Goal: Task Accomplishment & Management: Manage account settings

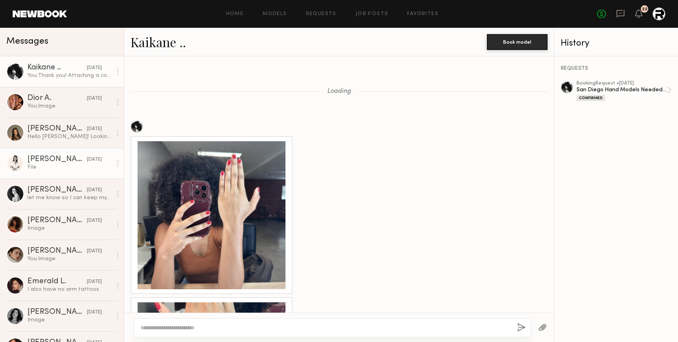
scroll to position [1250, 0]
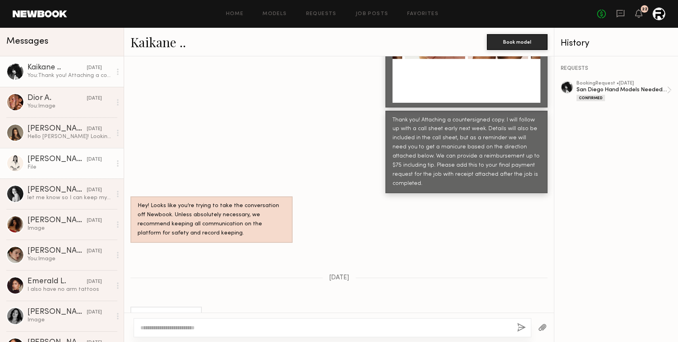
click at [45, 157] on div "[PERSON_NAME]" at bounding box center [56, 159] width 59 height 8
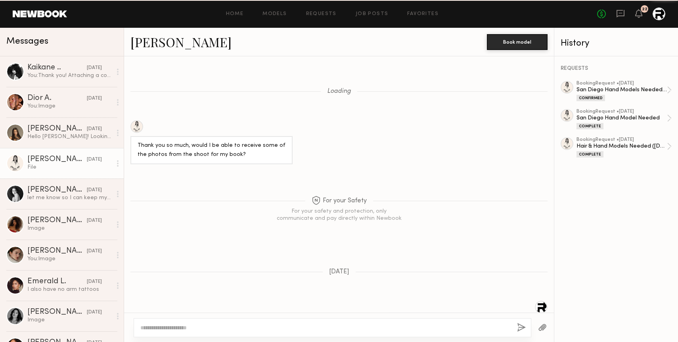
scroll to position [1292, 0]
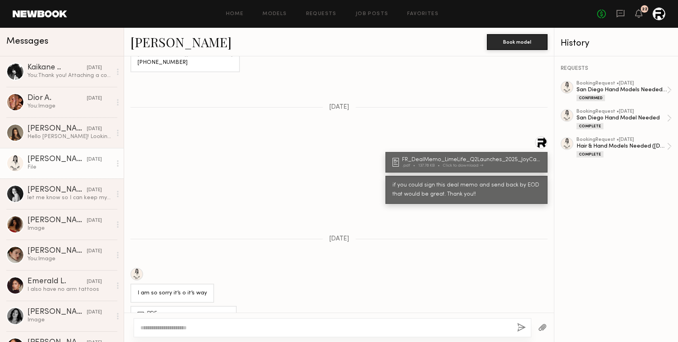
click at [190, 311] on div "PDF .pdf 186.14 KB Click to download" at bounding box center [189, 316] width 85 height 11
click at [336, 176] on div "if you could sign this deal memo and send back by EOD that would be great. Than…" at bounding box center [339, 190] width 430 height 28
click at [50, 14] on link at bounding box center [40, 13] width 54 height 7
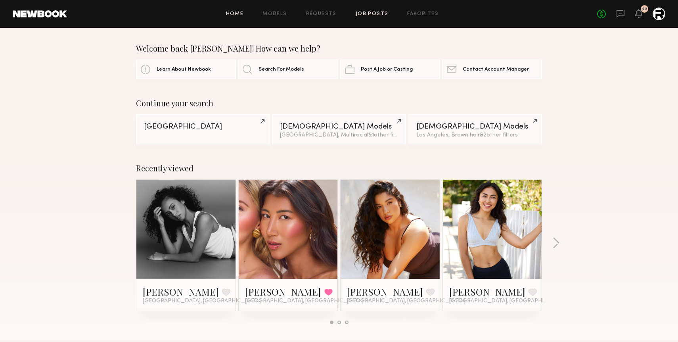
click at [377, 12] on link "Job Posts" at bounding box center [372, 13] width 33 height 5
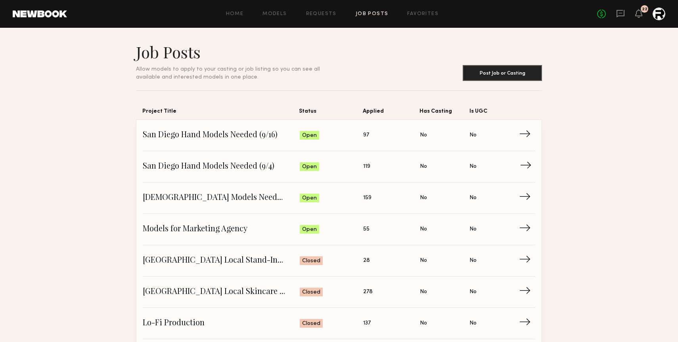
click at [267, 163] on span "San Diego Hand Models Needed (9/4)" at bounding box center [221, 167] width 157 height 12
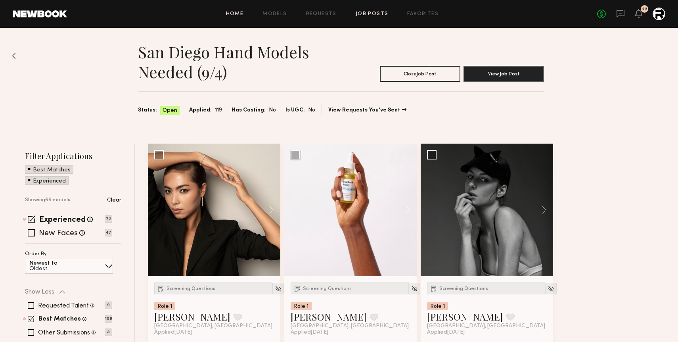
click at [236, 14] on link "Home" at bounding box center [235, 13] width 18 height 5
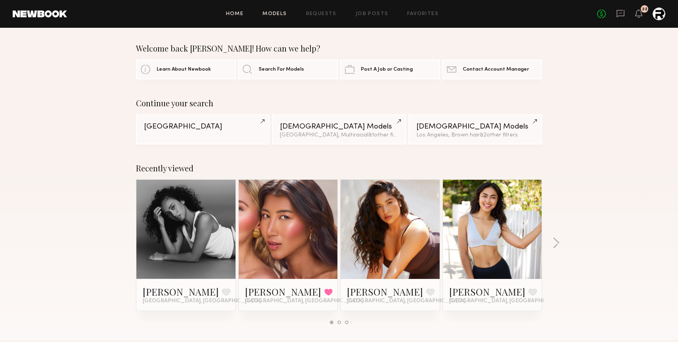
click at [281, 15] on link "Models" at bounding box center [274, 13] width 24 height 5
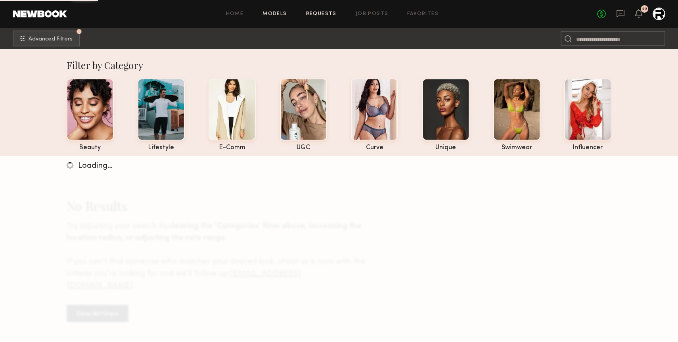
click at [318, 13] on link "Requests" at bounding box center [321, 13] width 31 height 5
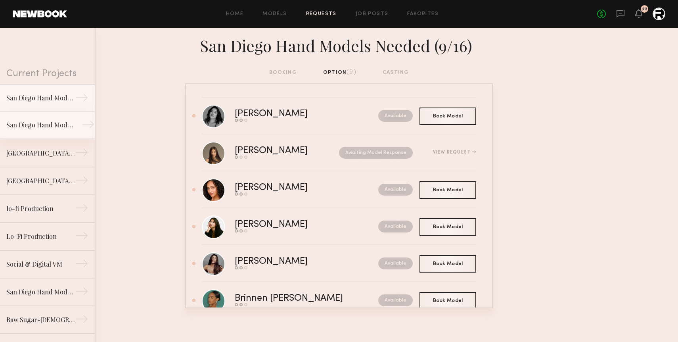
click at [54, 122] on div "San Diego Hand Models Needed (9/4)" at bounding box center [40, 125] width 69 height 10
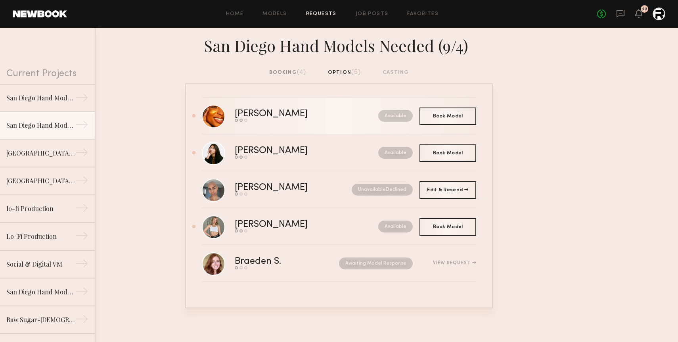
click at [296, 112] on div "[PERSON_NAME]" at bounding box center [289, 113] width 108 height 9
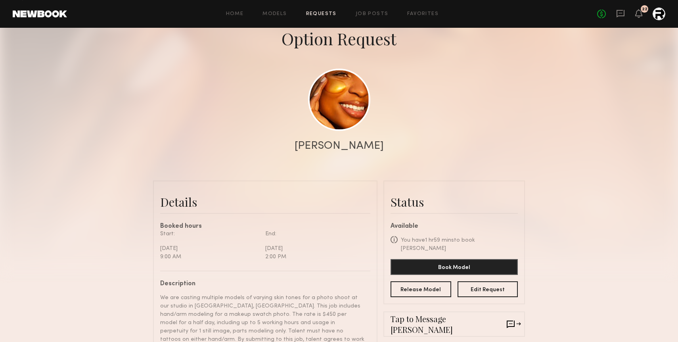
scroll to position [71, 0]
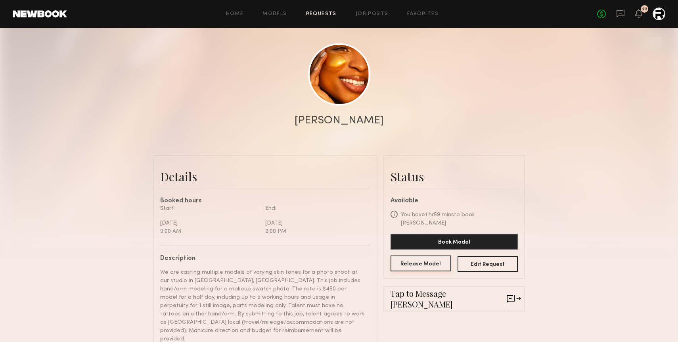
click at [417, 256] on button "Release Model" at bounding box center [420, 263] width 61 height 16
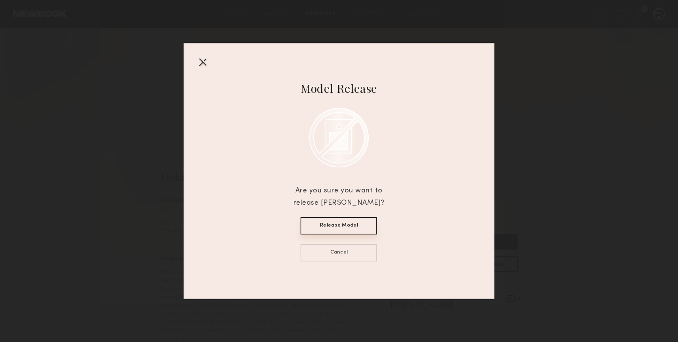
click at [349, 224] on button "Release Model" at bounding box center [338, 225] width 77 height 17
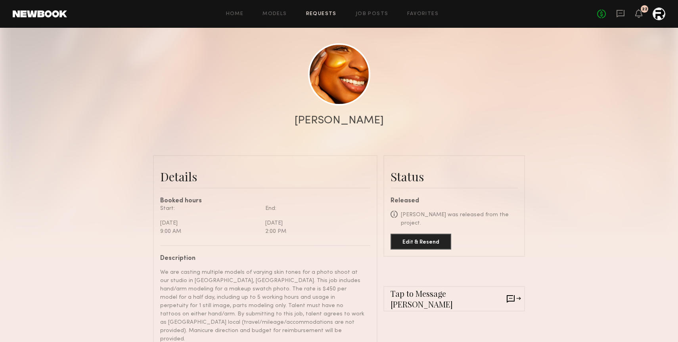
click at [317, 14] on link "Requests" at bounding box center [321, 13] width 31 height 5
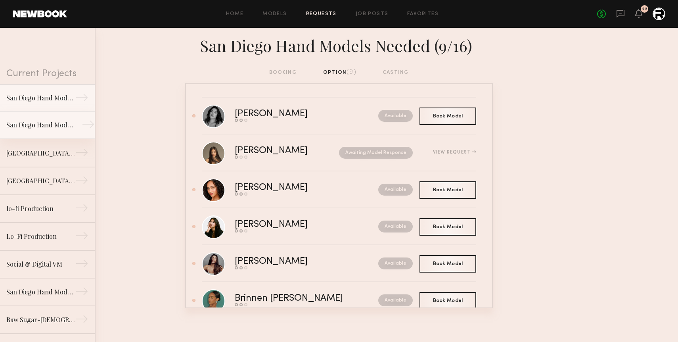
click at [38, 126] on div "San Diego Hand Models Needed (9/4)" at bounding box center [40, 125] width 69 height 10
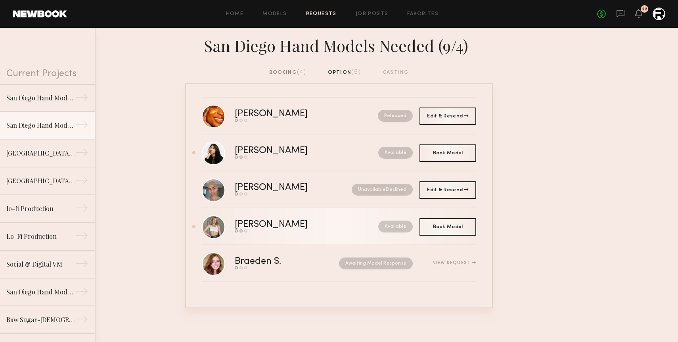
click at [350, 218] on link "[PERSON_NAME] Send request Model response Book model Available" at bounding box center [339, 226] width 274 height 37
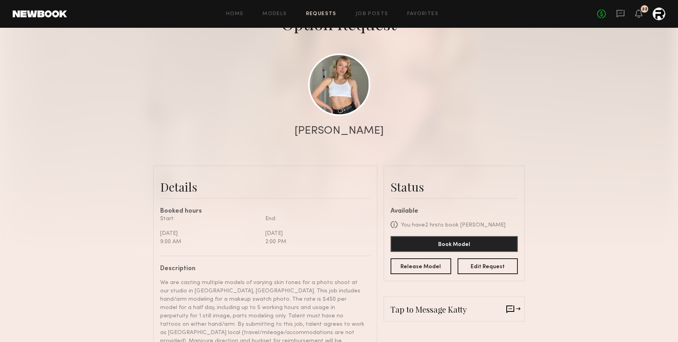
scroll to position [65, 0]
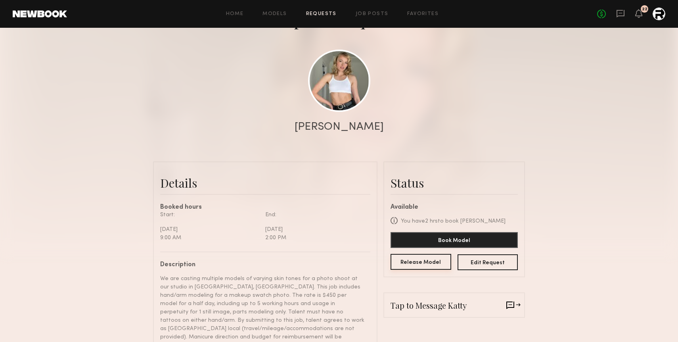
click at [402, 260] on button "Release Model" at bounding box center [420, 262] width 61 height 16
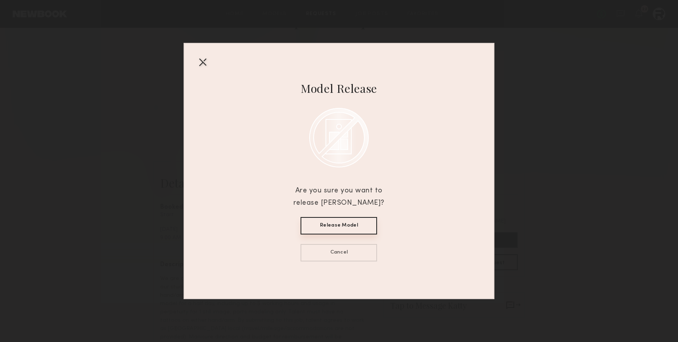
click at [329, 228] on button "Release Model" at bounding box center [338, 225] width 77 height 17
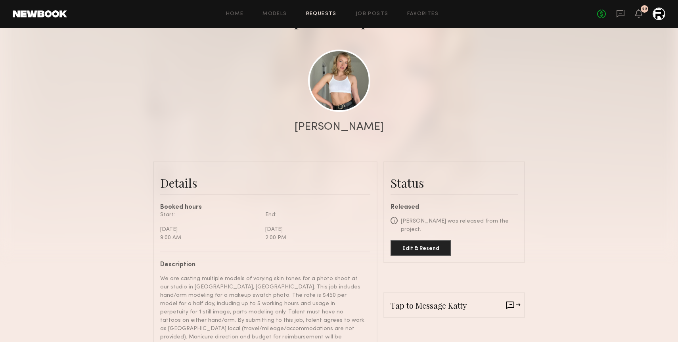
click at [322, 12] on link "Requests" at bounding box center [321, 13] width 31 height 5
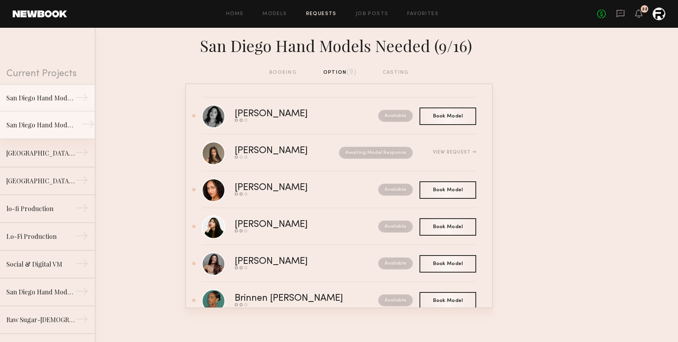
click at [34, 130] on link "San Diego Hand Models Needed (9/4) →" at bounding box center [47, 125] width 95 height 28
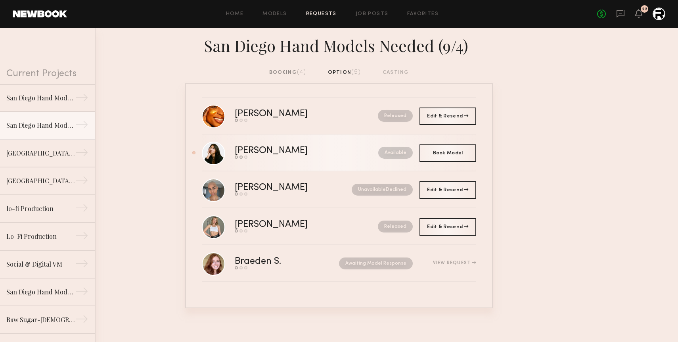
click at [322, 161] on link "[PERSON_NAME] Send request Model response Book model Available" at bounding box center [339, 152] width 274 height 37
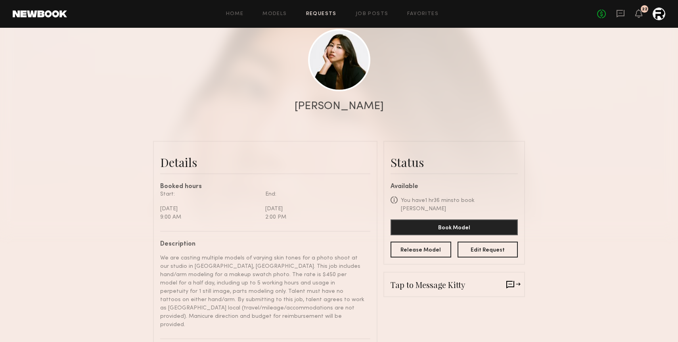
scroll to position [86, 0]
click at [412, 241] on button "Release Model" at bounding box center [420, 249] width 61 height 16
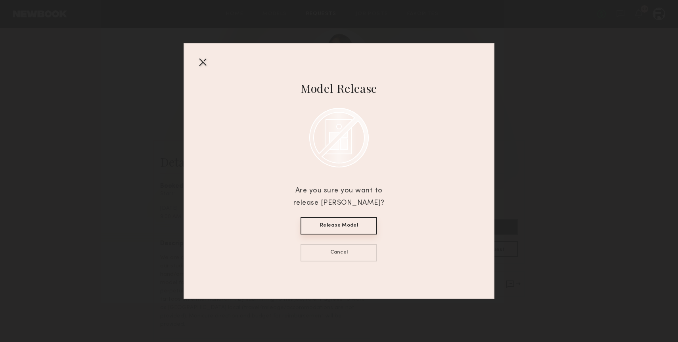
click at [330, 223] on button "Release Model" at bounding box center [338, 225] width 77 height 17
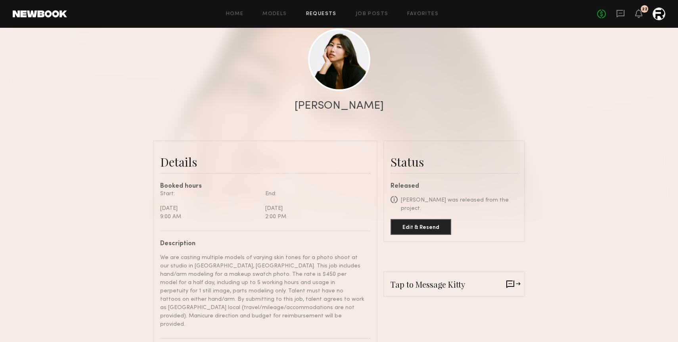
click at [316, 16] on link "Requests" at bounding box center [321, 13] width 31 height 5
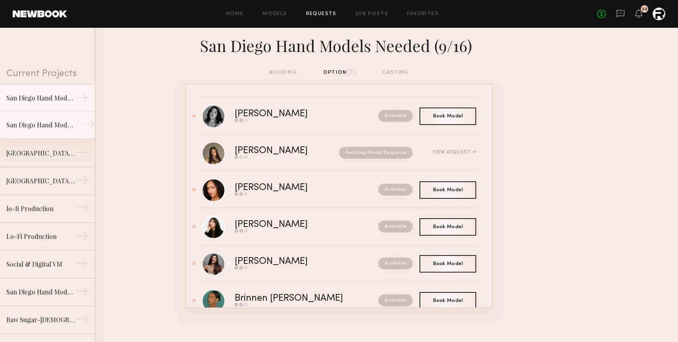
click at [54, 125] on div "San Diego Hand Models Needed (9/4)" at bounding box center [40, 125] width 69 height 10
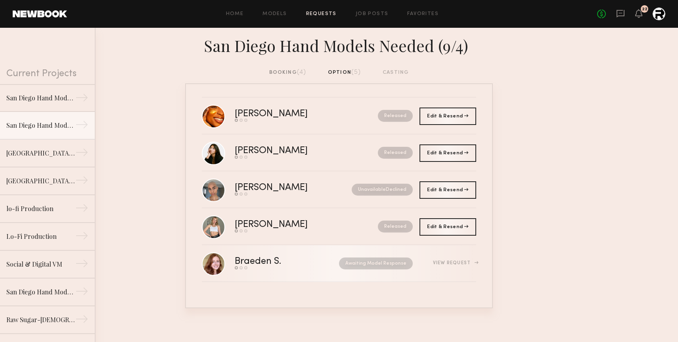
click at [324, 264] on div "Awaiting Model Response" at bounding box center [361, 263] width 103 height 12
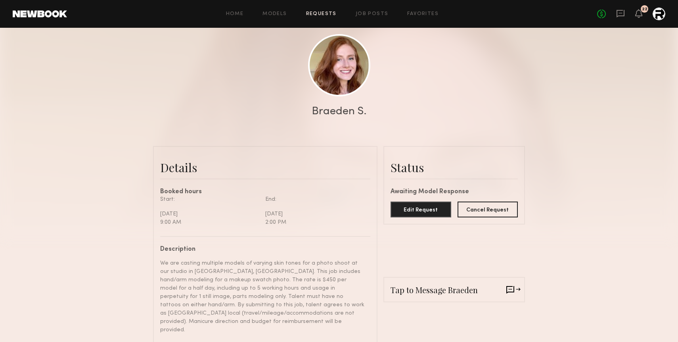
scroll to position [79, 0]
click at [480, 208] on button "Cancel Request" at bounding box center [487, 210] width 61 height 16
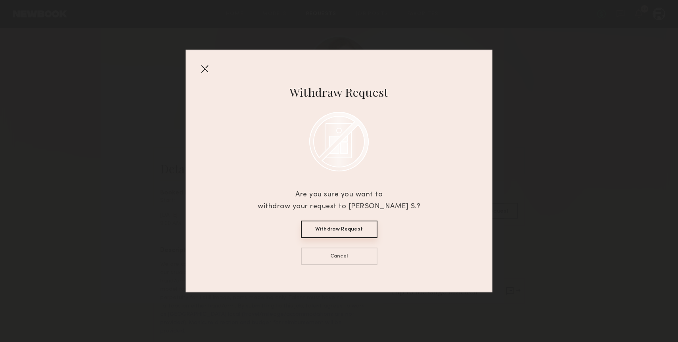
click at [354, 230] on button "Withdraw Request" at bounding box center [339, 228] width 77 height 17
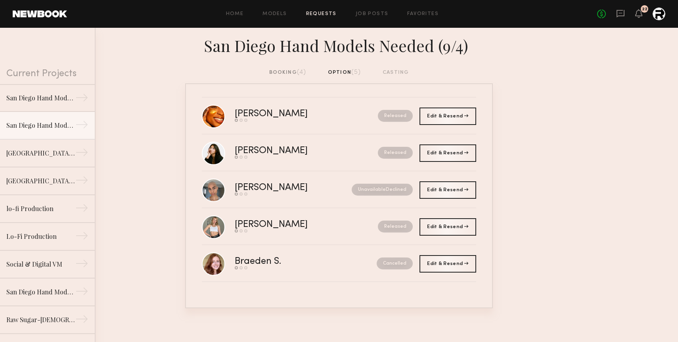
click at [280, 73] on div "booking (4)" at bounding box center [287, 72] width 37 height 9
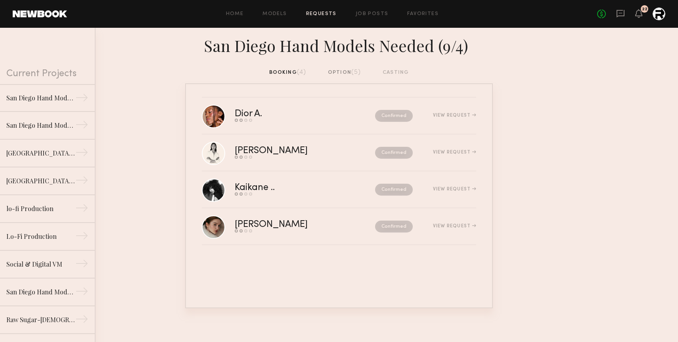
click at [340, 71] on div "option (5)" at bounding box center [344, 72] width 33 height 9
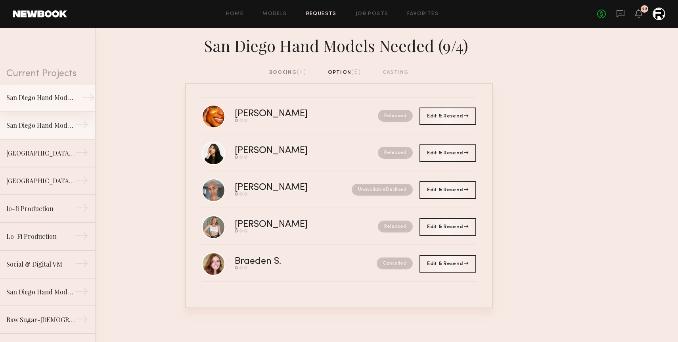
click at [41, 107] on link "San Diego Hand Models Needed (9/16) →" at bounding box center [47, 98] width 95 height 28
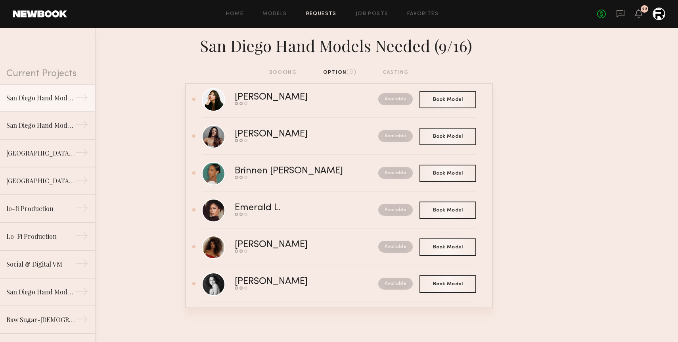
scroll to position [135, 0]
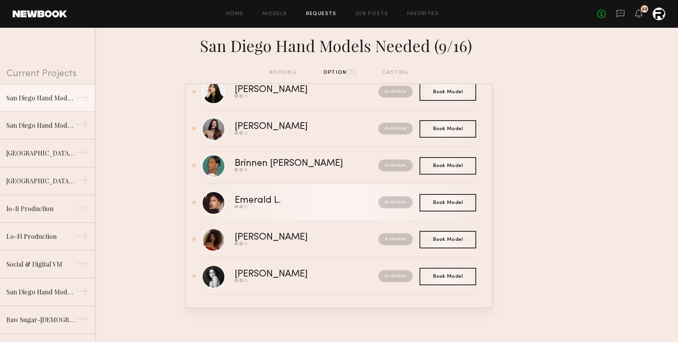
click at [284, 207] on div "Send request Model response Book model" at bounding box center [282, 206] width 95 height 3
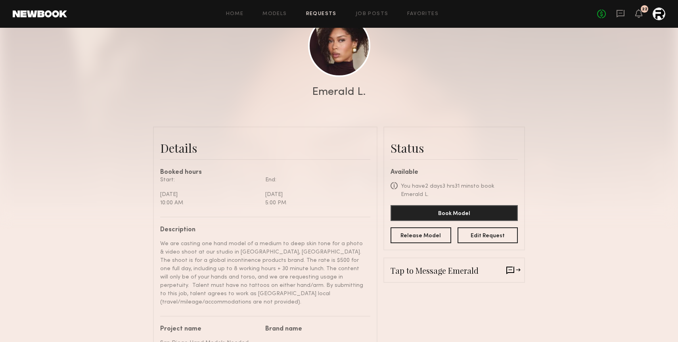
scroll to position [97, 0]
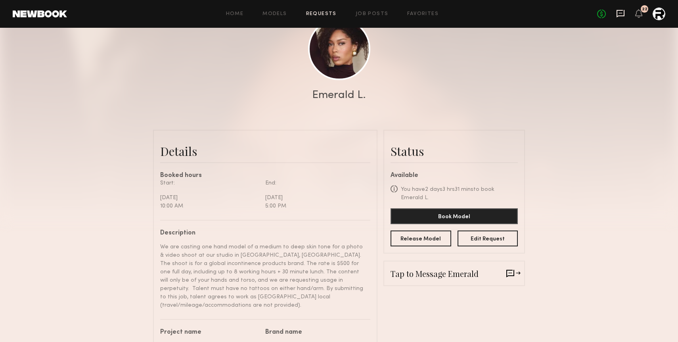
click at [619, 16] on icon at bounding box center [620, 13] width 9 height 9
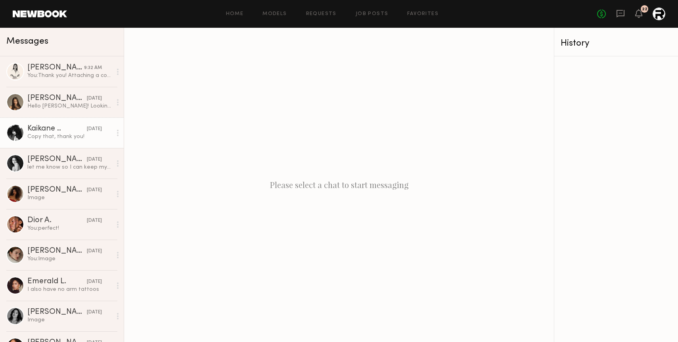
click at [53, 127] on div "Kaikane .." at bounding box center [56, 129] width 59 height 8
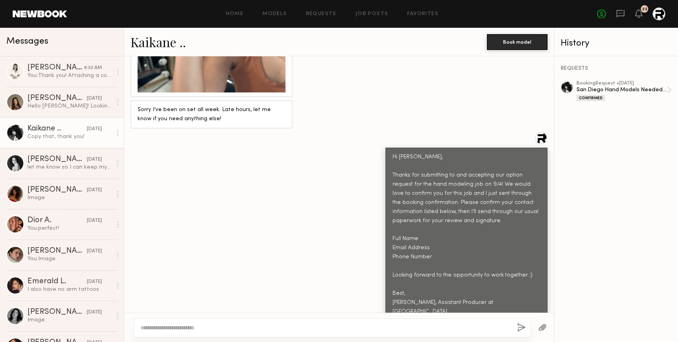
scroll to position [520, 0]
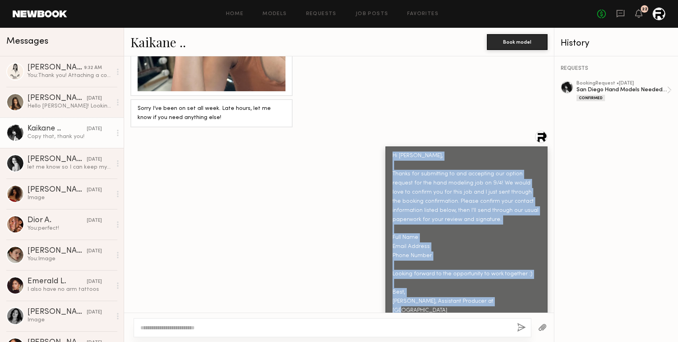
drag, startPoint x: 394, startPoint y: 155, endPoint x: 516, endPoint y: 299, distance: 189.5
click at [516, 299] on div "Hi [PERSON_NAME], Thanks for submitting to and accepting our option request for…" at bounding box center [466, 233] width 148 height 164
copy div "Hi [PERSON_NAME], Thanks for submitting to and accepting our option request for…"
click at [275, 197] on div "Hi [PERSON_NAME], Thanks for submitting to and accepting our option request for…" at bounding box center [339, 224] width 430 height 189
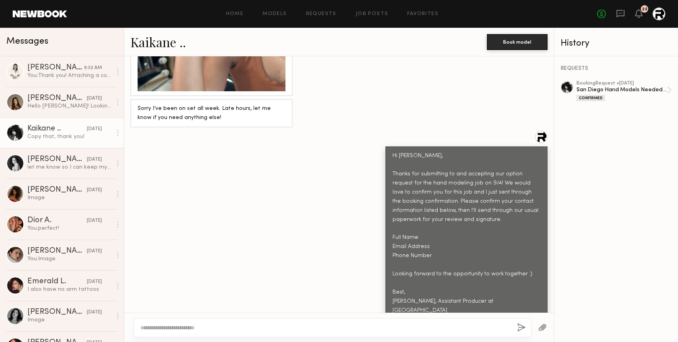
click at [321, 17] on div "Home Models Requests Job Posts Favorites Sign Out No fees up to $5,000 22" at bounding box center [366, 14] width 598 height 13
click at [319, 14] on link "Requests" at bounding box center [321, 13] width 31 height 5
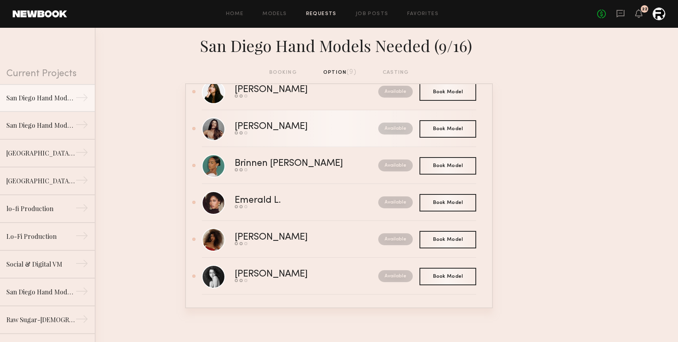
scroll to position [134, 0]
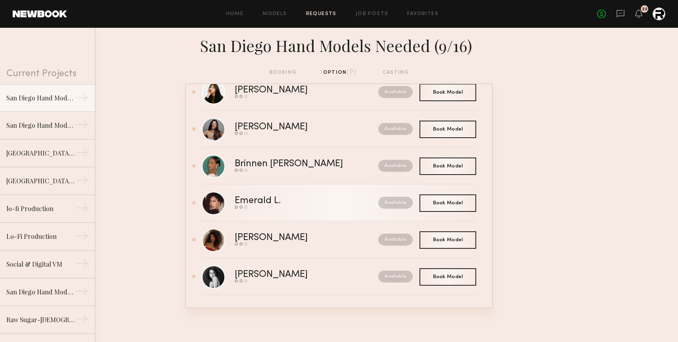
click at [349, 200] on div "Available" at bounding box center [370, 203] width 83 height 12
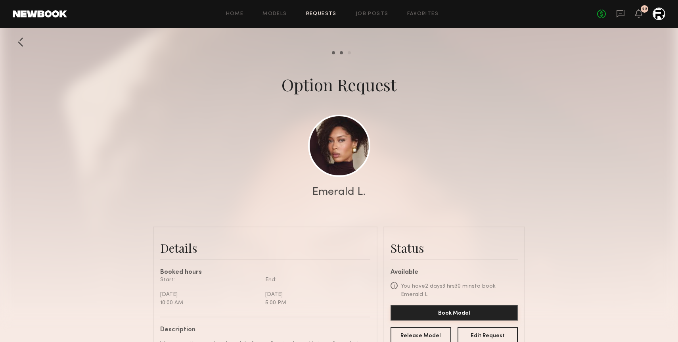
scroll to position [42, 0]
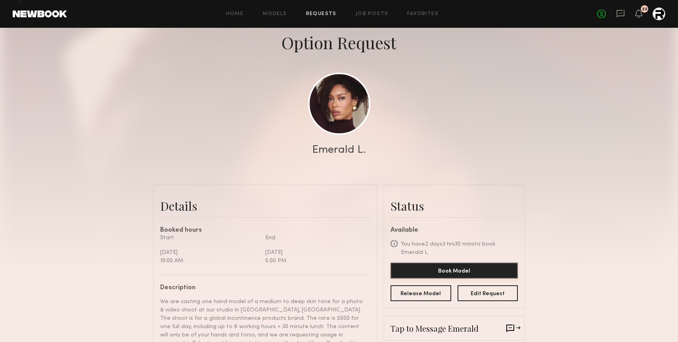
click at [415, 272] on button "Book Model" at bounding box center [453, 270] width 127 height 16
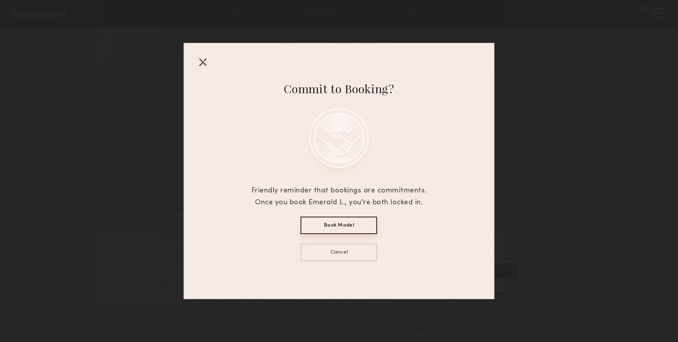
click at [201, 60] on div at bounding box center [202, 61] width 13 height 13
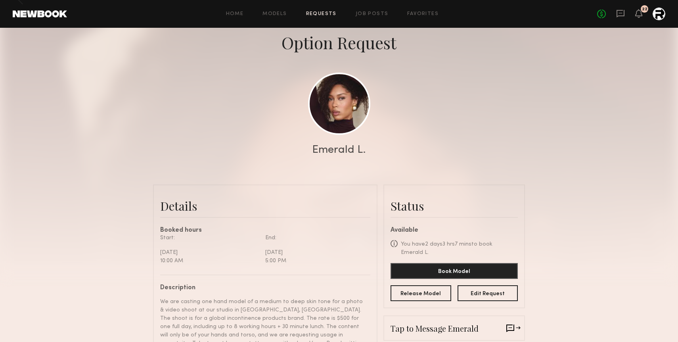
click at [328, 13] on link "Requests" at bounding box center [321, 13] width 31 height 5
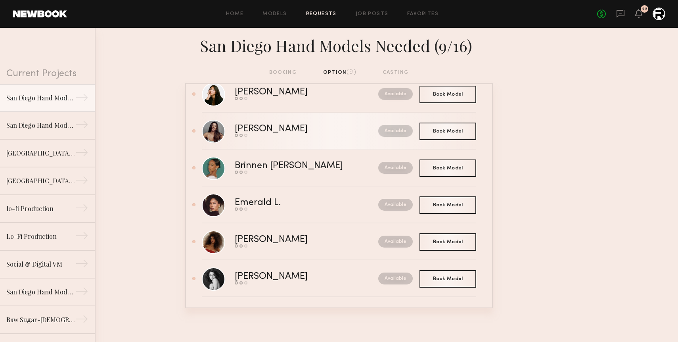
scroll to position [135, 0]
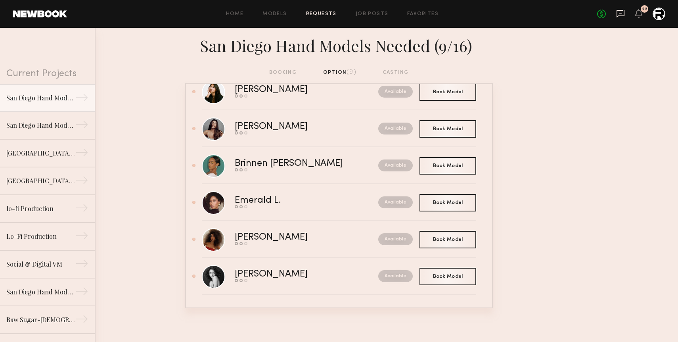
click at [618, 11] on icon at bounding box center [620, 13] width 9 height 9
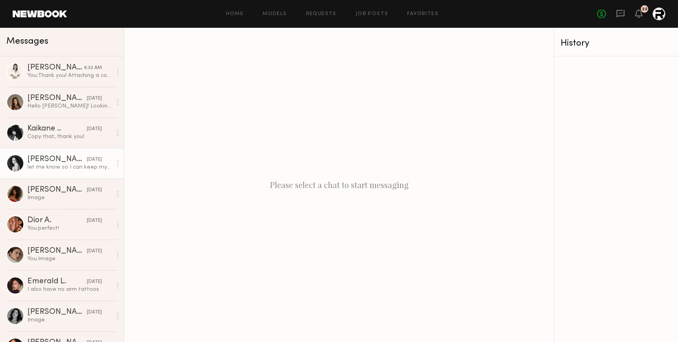
click at [64, 164] on div "let me know so I can keep my schedule open!" at bounding box center [69, 167] width 84 height 8
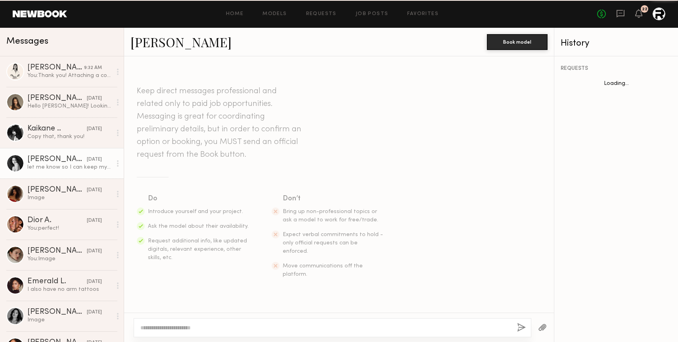
scroll to position [1115, 0]
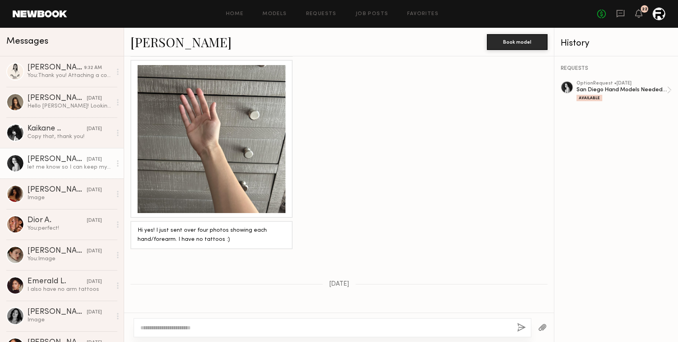
click at [208, 325] on textarea at bounding box center [325, 327] width 370 height 8
click at [299, 324] on textarea "**********" at bounding box center [325, 327] width 370 height 8
click at [400, 329] on textarea "**********" at bounding box center [325, 327] width 370 height 8
click at [366, 328] on textarea "**********" at bounding box center [325, 327] width 370 height 8
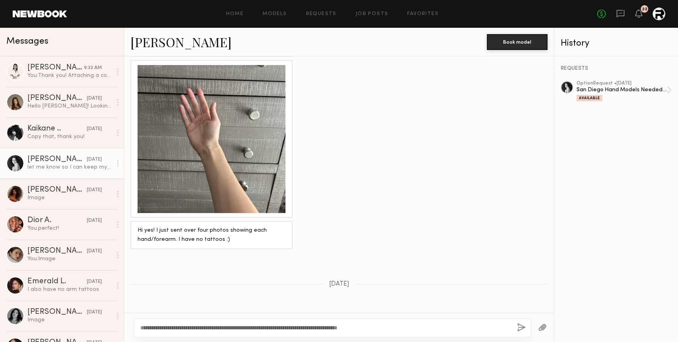
click at [403, 328] on textarea "**********" at bounding box center [325, 327] width 370 height 8
click at [367, 329] on textarea "**********" at bounding box center [325, 327] width 370 height 8
click at [413, 329] on textarea "**********" at bounding box center [325, 327] width 370 height 8
click at [365, 326] on textarea "**********" at bounding box center [325, 327] width 370 height 8
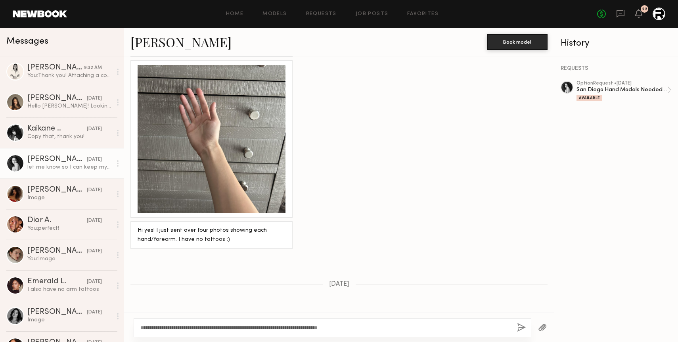
click at [277, 329] on textarea "**********" at bounding box center [325, 327] width 370 height 8
type textarea "**********"
click at [403, 323] on div "**********" at bounding box center [333, 327] width 398 height 19
click at [490, 325] on textarea "**********" at bounding box center [325, 327] width 370 height 8
click at [518, 331] on button "button" at bounding box center [521, 328] width 9 height 10
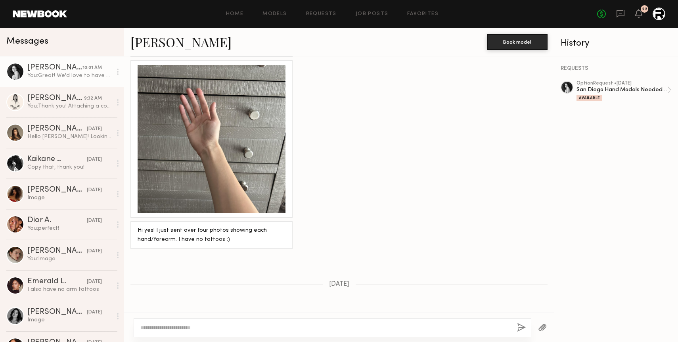
scroll to position [1266, 0]
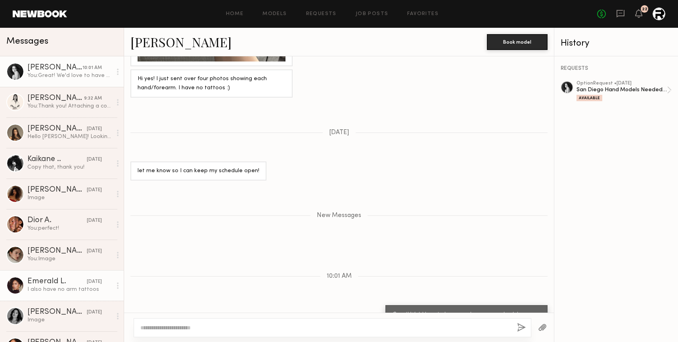
click at [64, 293] on div "I also have no arm tattoos" at bounding box center [69, 289] width 84 height 8
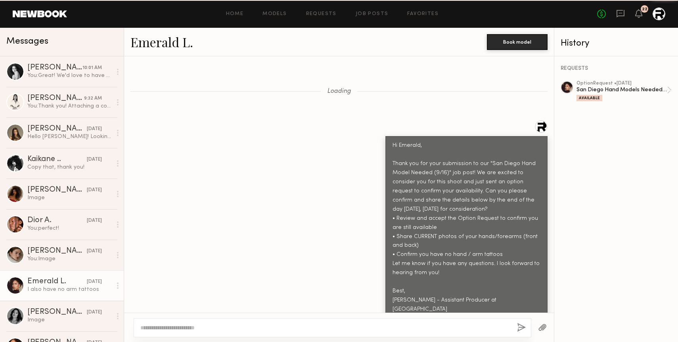
scroll to position [1041, 0]
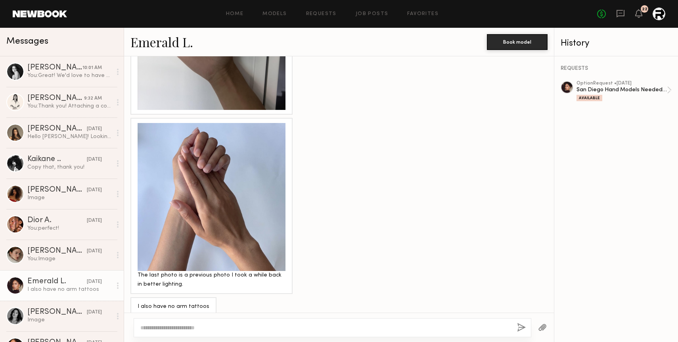
click at [159, 329] on textarea at bounding box center [325, 327] width 370 height 8
type textarea "**********"
click at [520, 326] on button "button" at bounding box center [521, 328] width 9 height 10
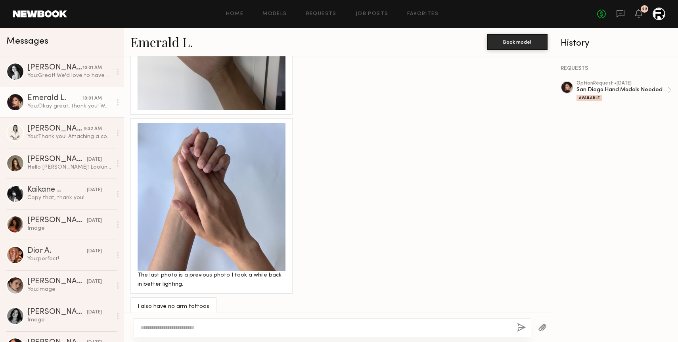
scroll to position [1193, 0]
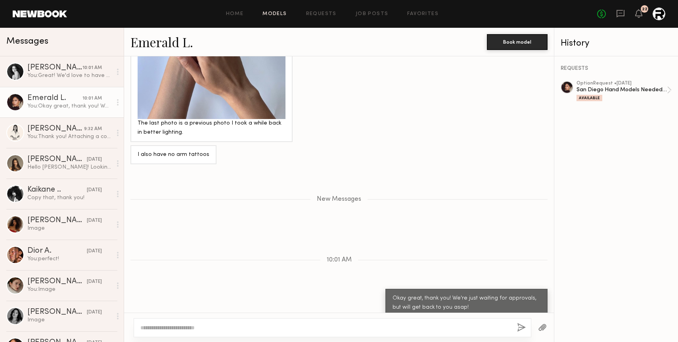
click at [281, 11] on link "Models" at bounding box center [274, 13] width 24 height 5
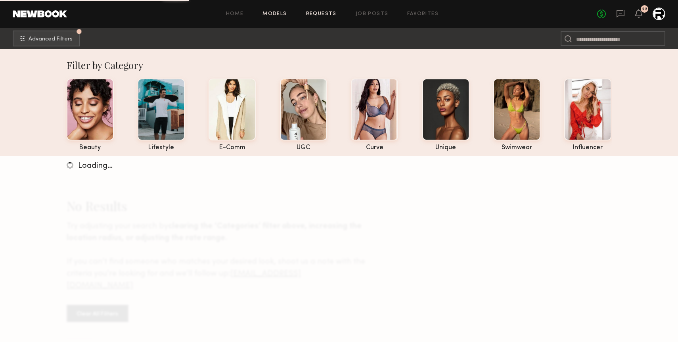
click at [329, 12] on link "Requests" at bounding box center [321, 13] width 31 height 5
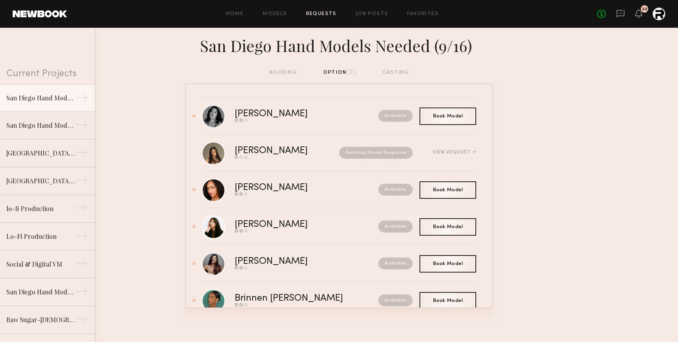
click at [128, 124] on nb-requests-list-container "[PERSON_NAME] Send request Model response Book model Available Book Model Book …" at bounding box center [339, 195] width 678 height 225
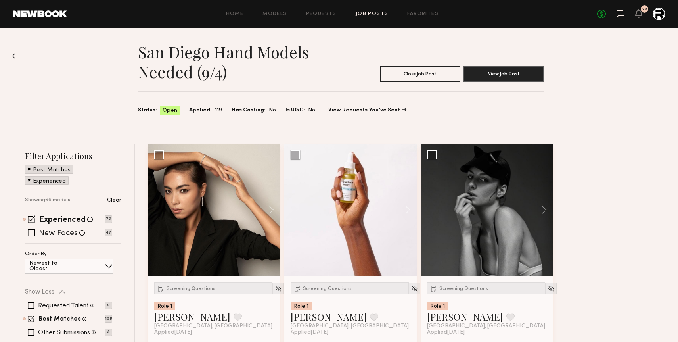
click at [622, 14] on icon at bounding box center [620, 13] width 9 height 9
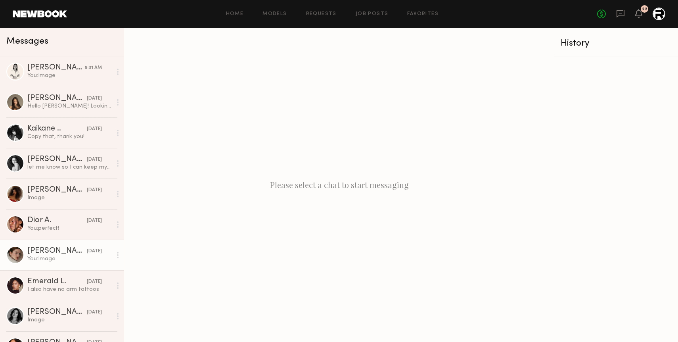
click at [49, 255] on div "You: Image" at bounding box center [69, 259] width 84 height 8
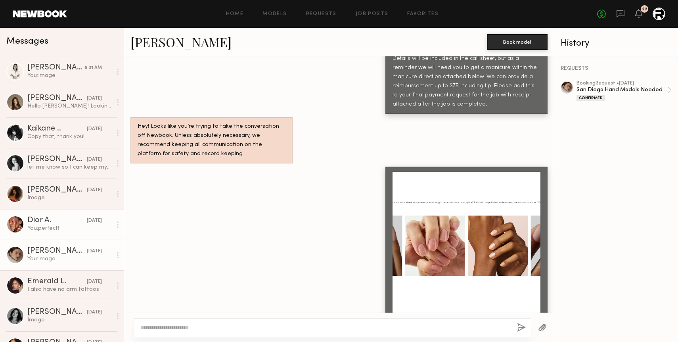
scroll to position [924, 0]
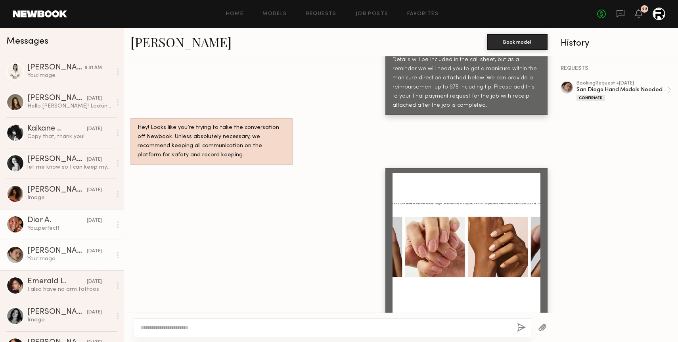
click at [57, 228] on div "You: perfect!" at bounding box center [69, 228] width 84 height 8
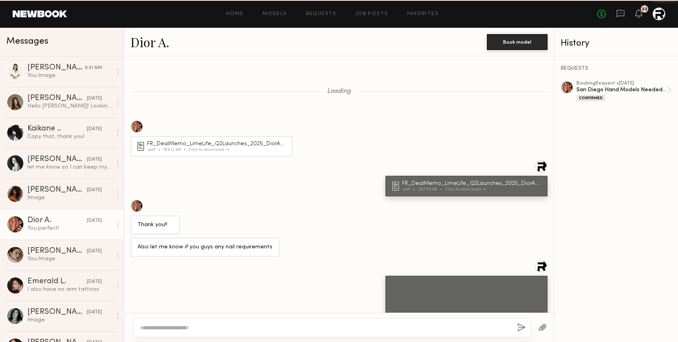
scroll to position [389, 0]
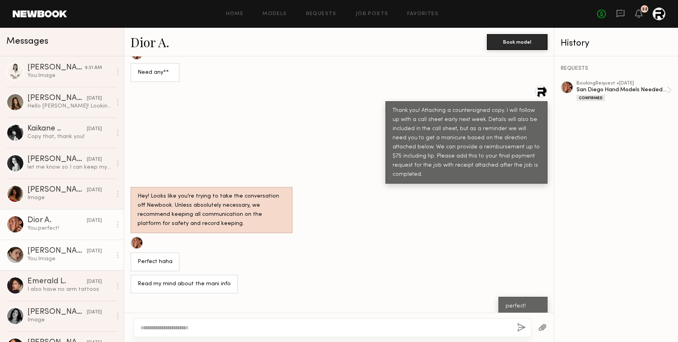
click at [44, 252] on div "[PERSON_NAME]" at bounding box center [56, 251] width 59 height 8
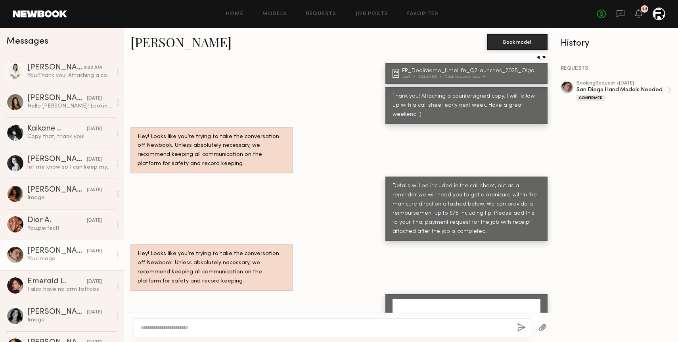
scroll to position [924, 0]
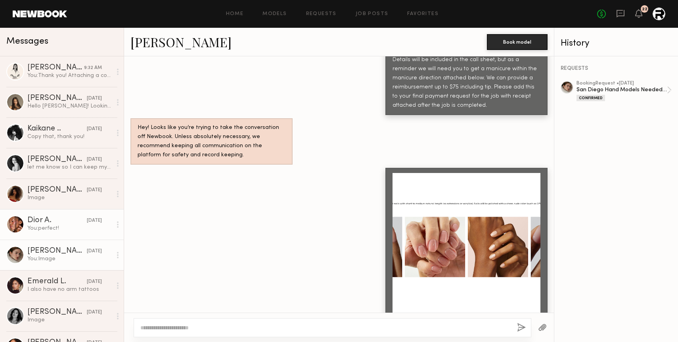
click at [57, 221] on div "Dior A." at bounding box center [56, 220] width 59 height 8
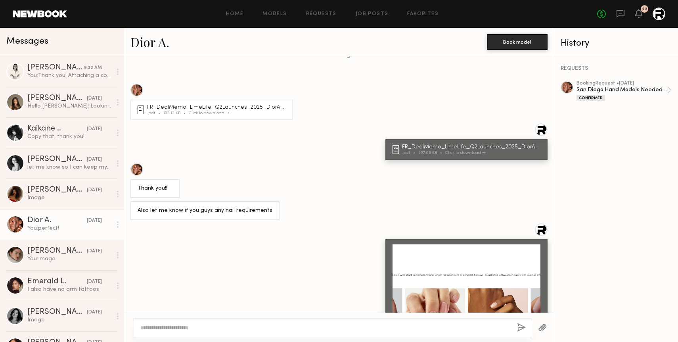
scroll to position [28, 0]
